Goal: Task Accomplishment & Management: Use online tool/utility

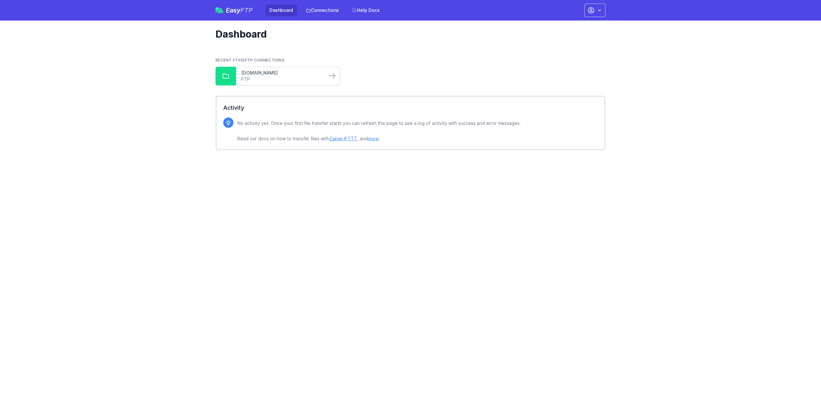
click at [266, 75] on link "[DOMAIN_NAME]" at bounding box center [281, 73] width 81 height 6
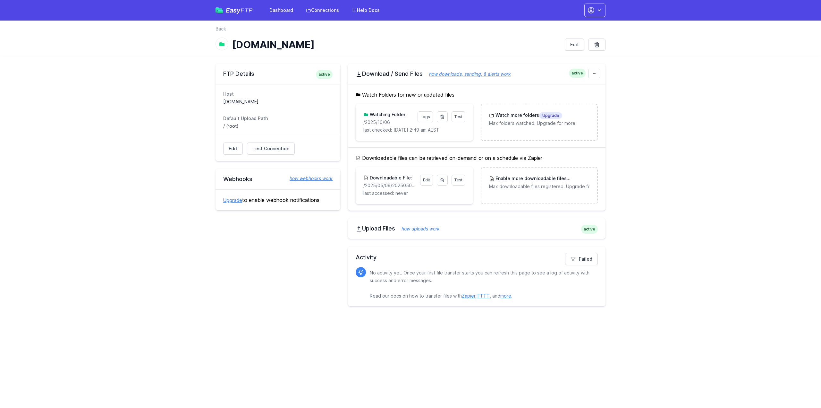
drag, startPoint x: 392, startPoint y: 122, endPoint x: 361, endPoint y: 124, distance: 31.2
click at [361, 124] on div "Test Logs Watching Folder: /2025/10/06 last checked: [DATE] 2:49 am AEST" at bounding box center [414, 122] width 117 height 37
copy p "/2025/10/06"
click at [445, 116] on icon at bounding box center [442, 116] width 5 height 5
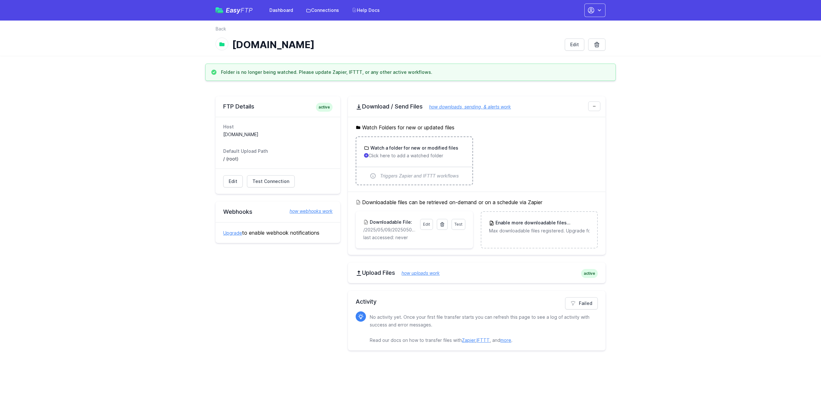
click at [410, 151] on div "Watch a folder for new or modified files Click here to add a watched folder" at bounding box center [414, 152] width 100 height 14
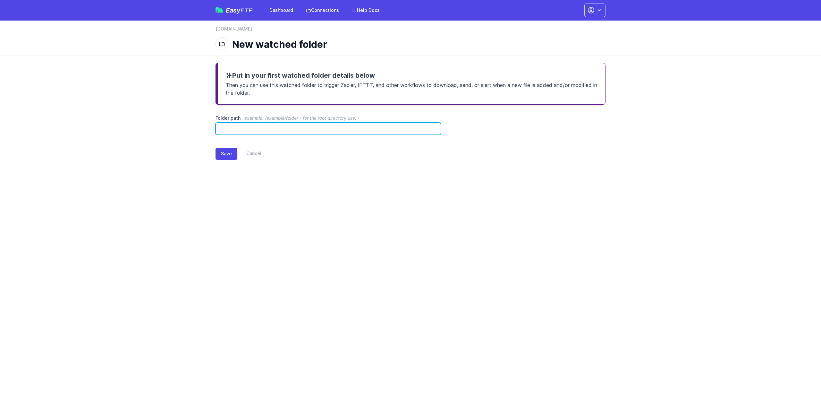
click at [338, 133] on input "Folder path example: /example/folder - for the root directory use: /" at bounding box center [329, 129] width 226 height 12
paste input "**********"
type input "**********"
click at [220, 155] on button "Save" at bounding box center [227, 154] width 22 height 12
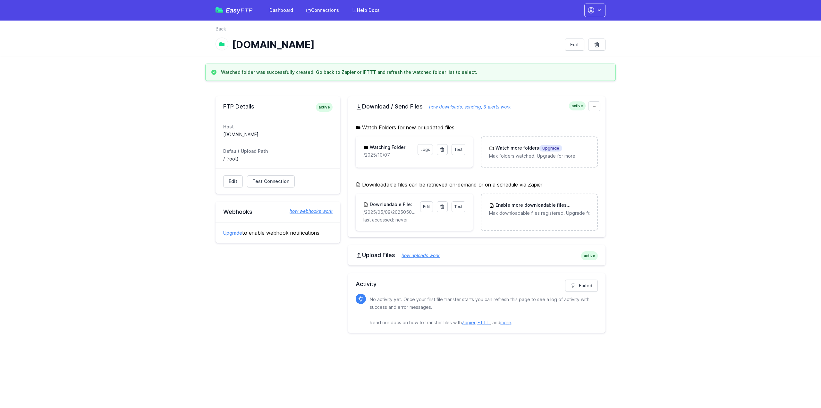
click at [262, 125] on html "Easy FTP Dashboard Connections Help Docs Account Settings Your Profile Contact …" at bounding box center [410, 170] width 821 height 340
click at [456, 149] on span "Test" at bounding box center [459, 149] width 8 height 5
drag, startPoint x: 397, startPoint y: 153, endPoint x: 362, endPoint y: 155, distance: 35.4
click at [362, 156] on div "Logs Watching Folder: /2025/10/07" at bounding box center [414, 151] width 117 height 30
copy p "/2025/10/07"
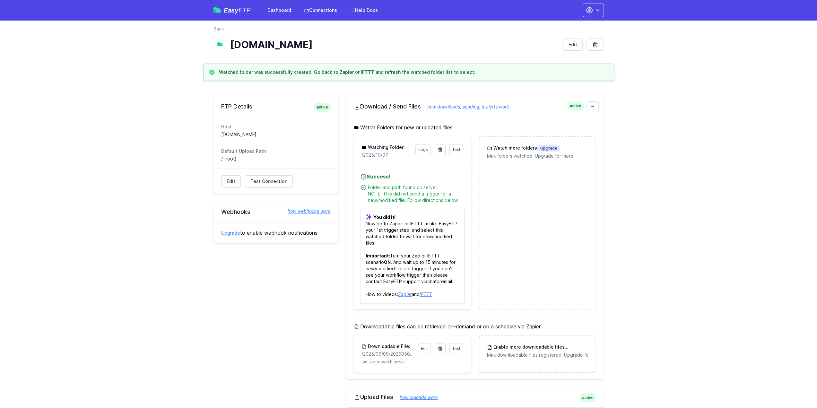
copy p "/2025/10/07"
